Goal: Information Seeking & Learning: Learn about a topic

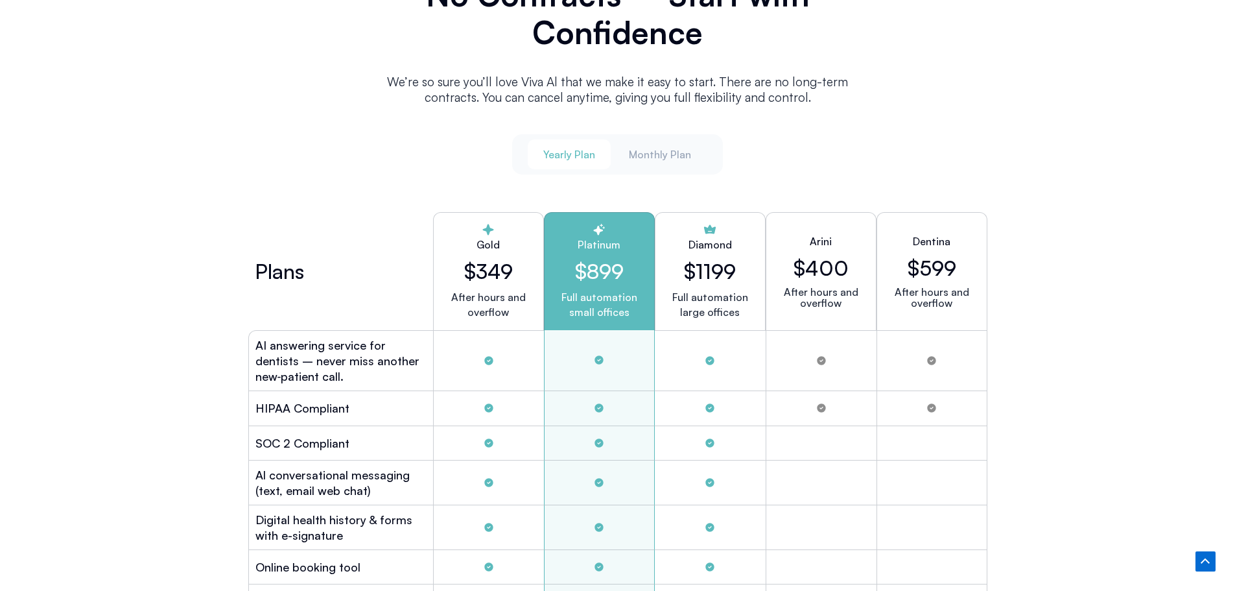
scroll to position [3371, 0]
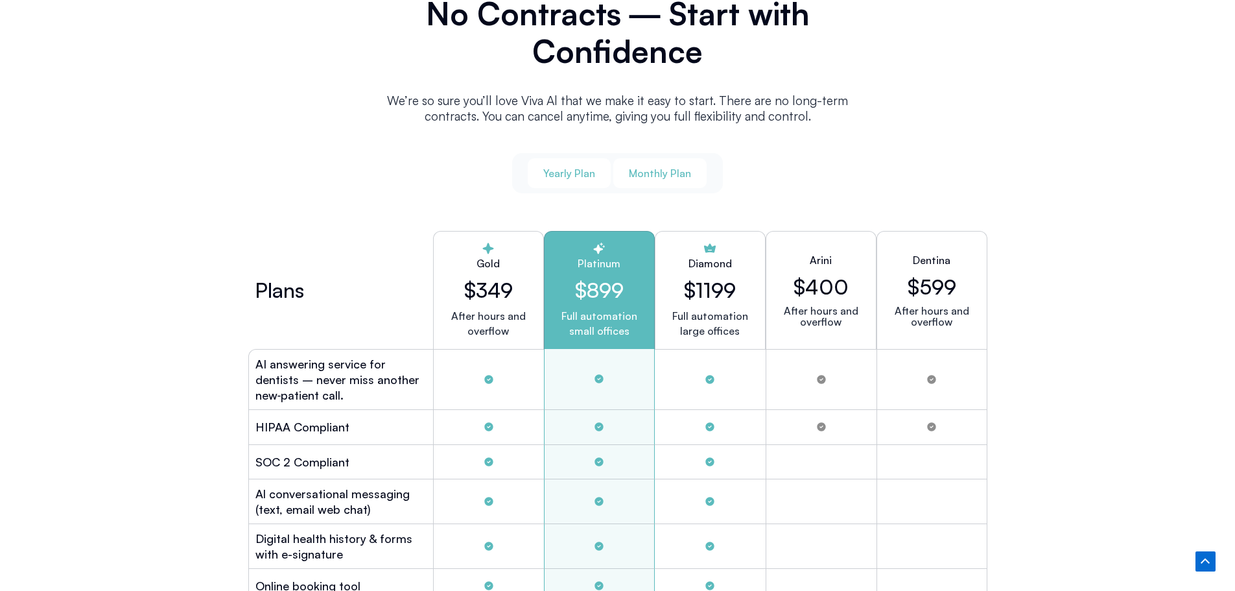
click at [669, 168] on span "Monthly Plan" at bounding box center [660, 173] width 62 height 14
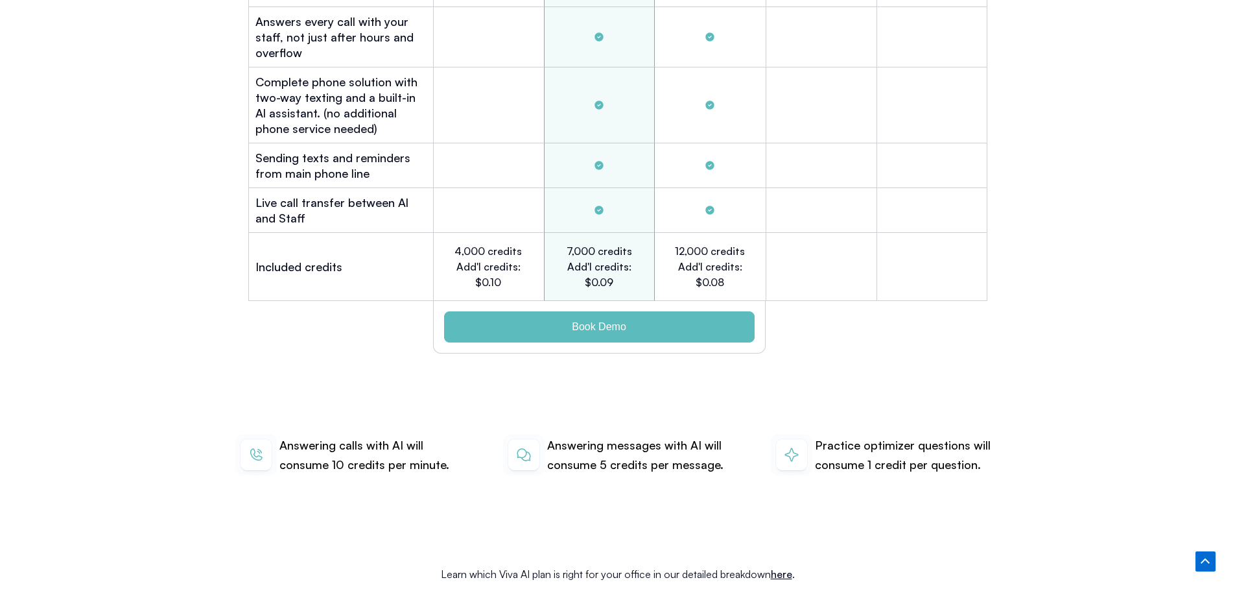
scroll to position [4149, 0]
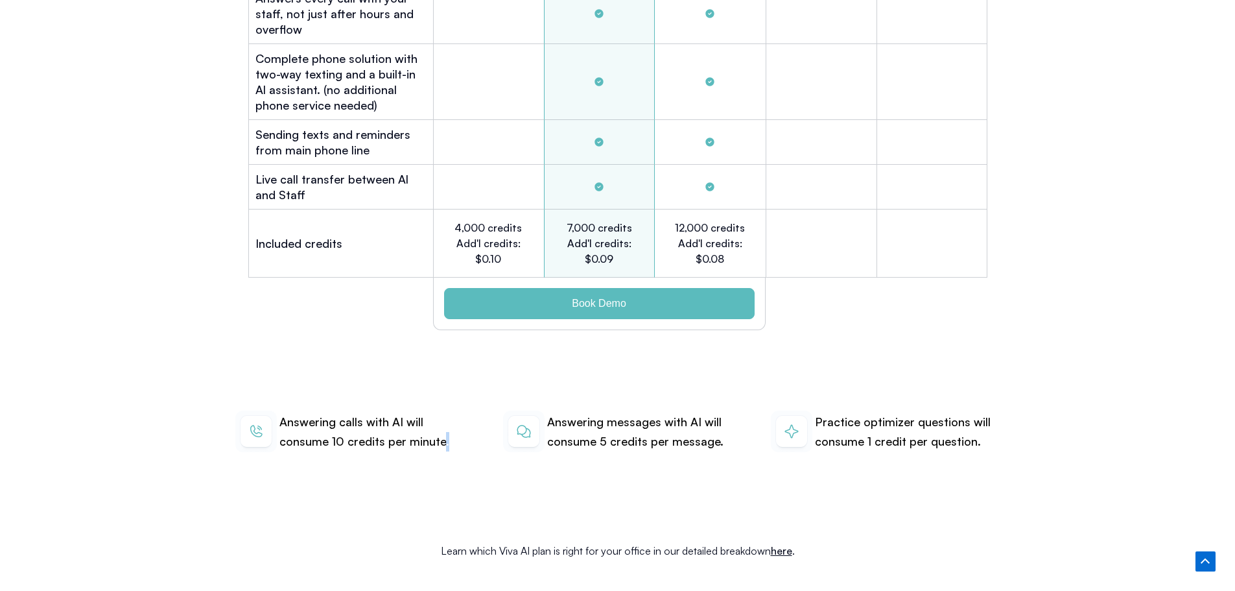
click at [439, 421] on p "Answering calls with AI will consume 10 credits per minute." at bounding box center [371, 431] width 185 height 38
click at [421, 438] on div "Answering calls with AI will consume 10 credits per minute. Answering messages …" at bounding box center [618, 431] width 778 height 125
drag, startPoint x: 384, startPoint y: 423, endPoint x: 445, endPoint y: 427, distance: 61.7
click at [445, 427] on p "Answering calls with AI will consume 10 credits per minute." at bounding box center [371, 431] width 185 height 38
click at [382, 459] on div "Answering calls with AI will consume 10 credits per minute. Answering messages …" at bounding box center [618, 431] width 778 height 125
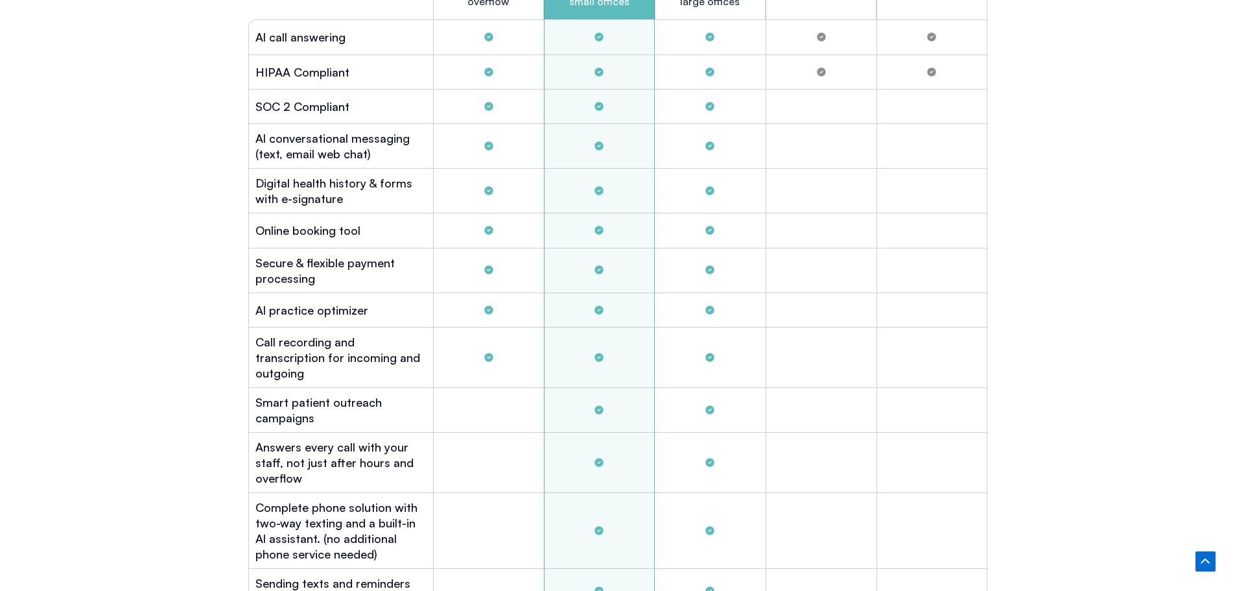
scroll to position [3695, 0]
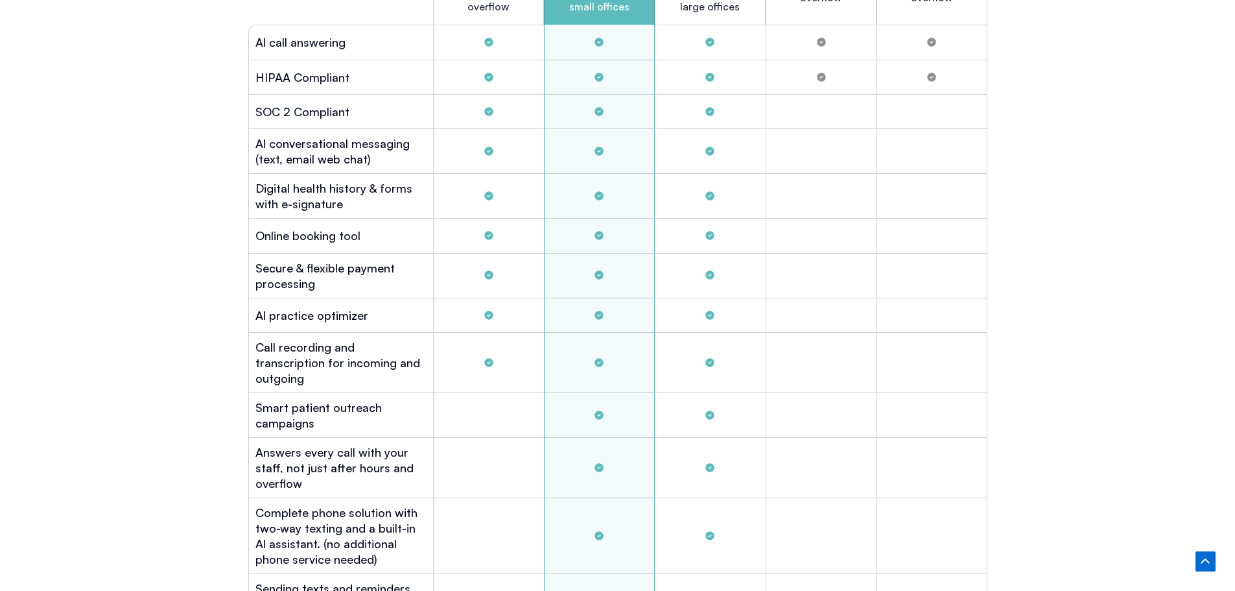
click at [303, 311] on h2 "Al practice optimizer" at bounding box center [311, 315] width 113 height 16
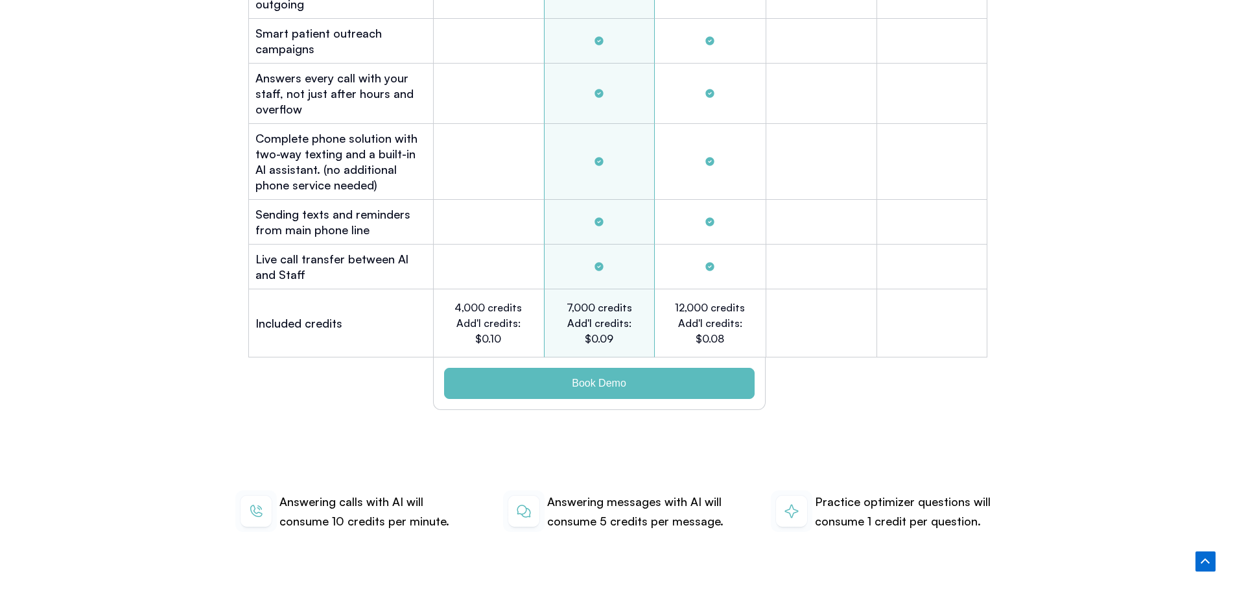
scroll to position [4214, 0]
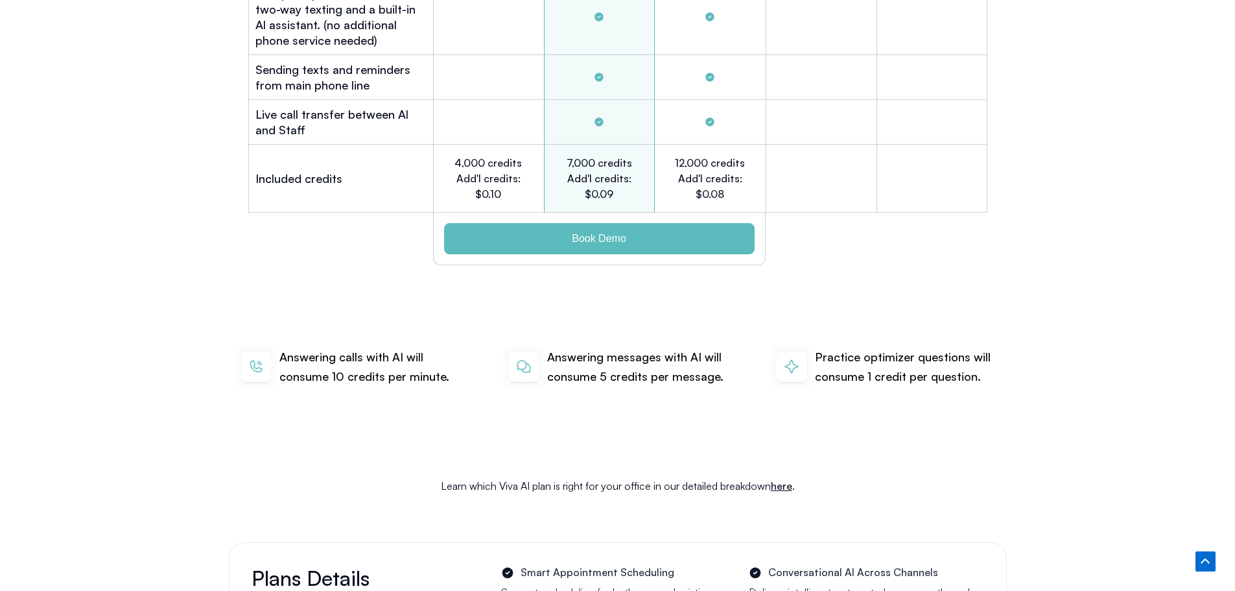
click at [376, 436] on div "Learn which Viva AI plan is right for your office in our detailed breakdown her…" at bounding box center [618, 486] width 778 height 100
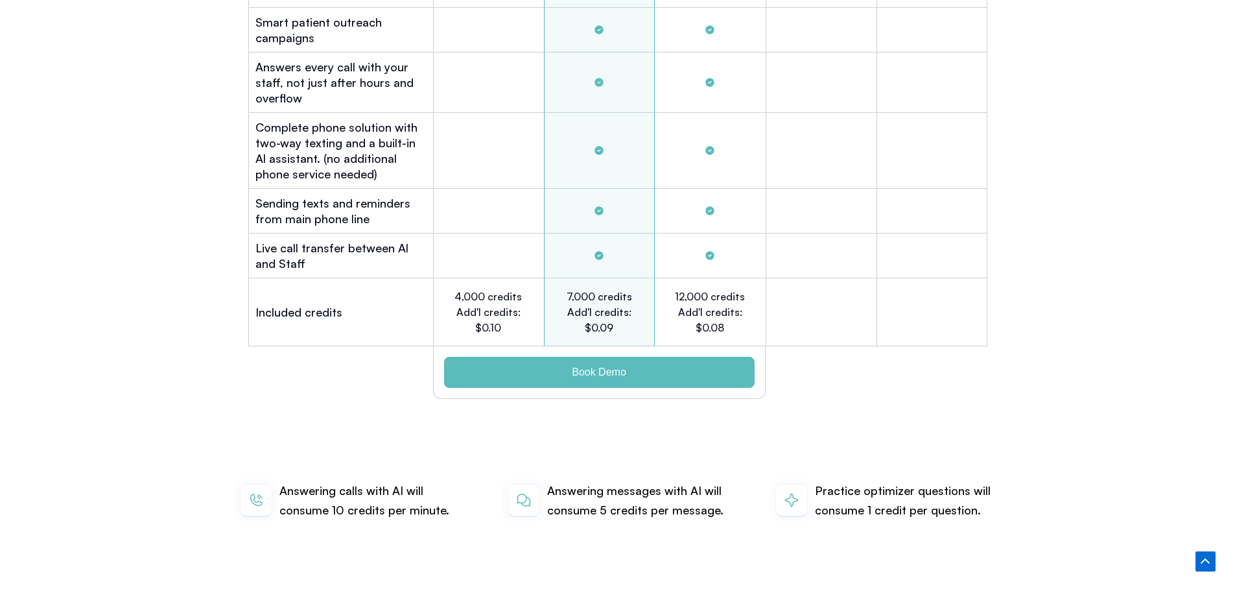
scroll to position [4084, 0]
